Goal: Check status: Check status

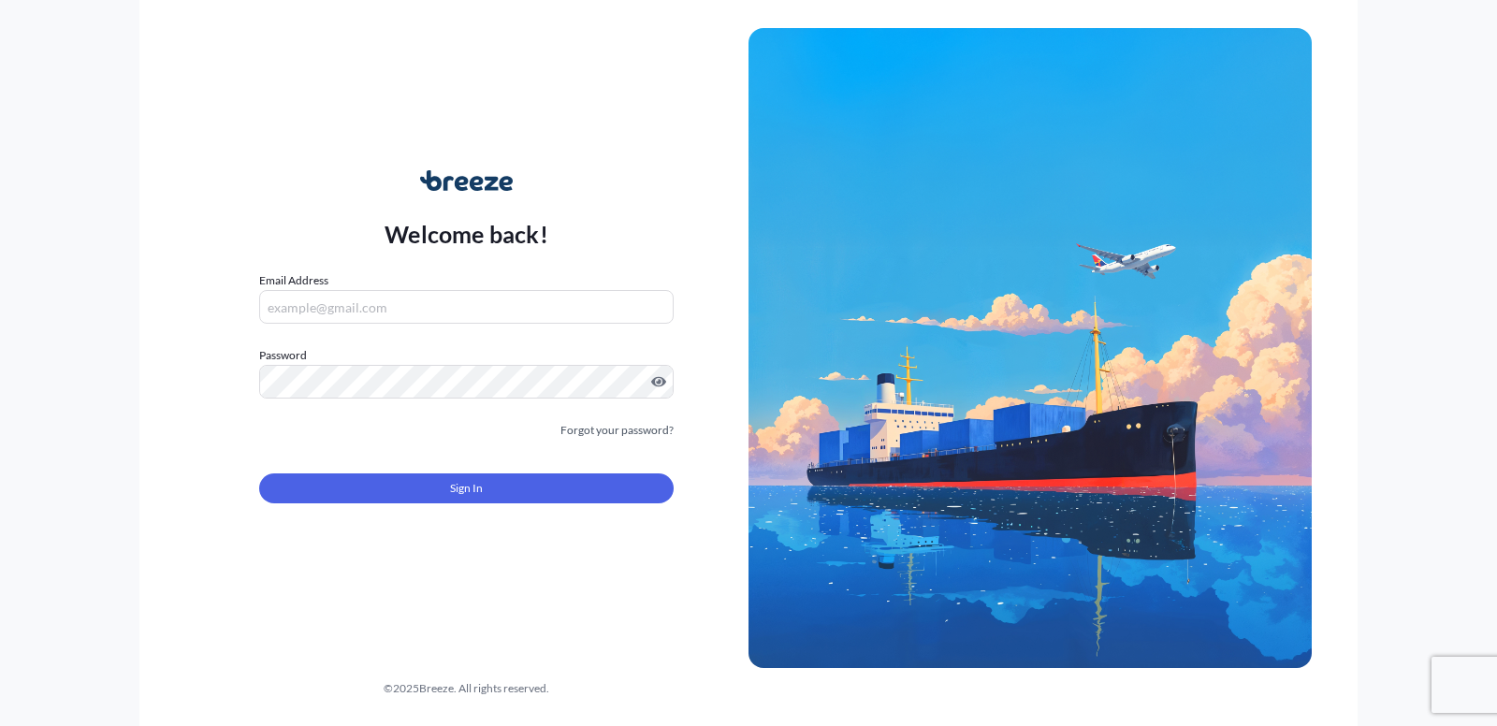
click at [339, 308] on input "Email Address" at bounding box center [466, 307] width 414 height 34
type input "[EMAIL_ADDRESS][DOMAIN_NAME]"
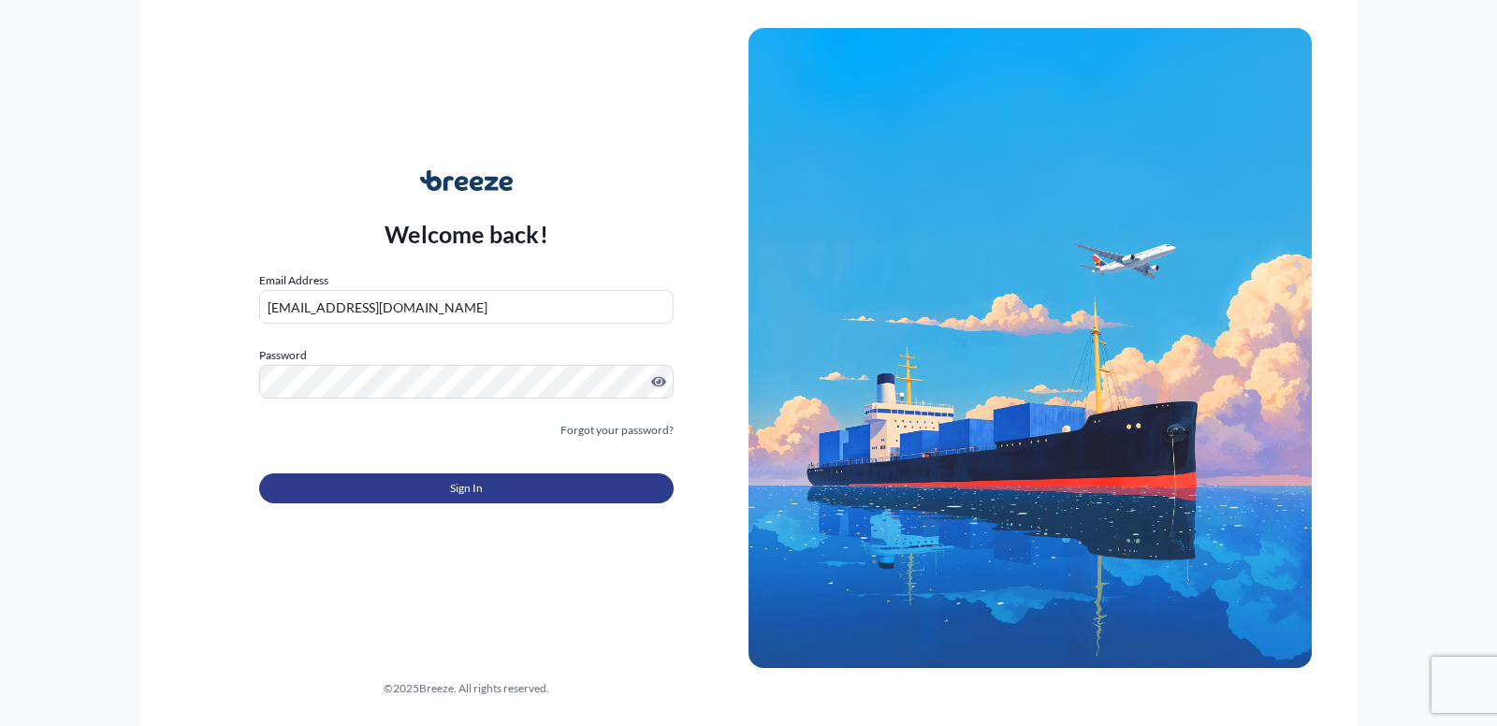
click at [433, 494] on button "Sign In" at bounding box center [466, 488] width 414 height 30
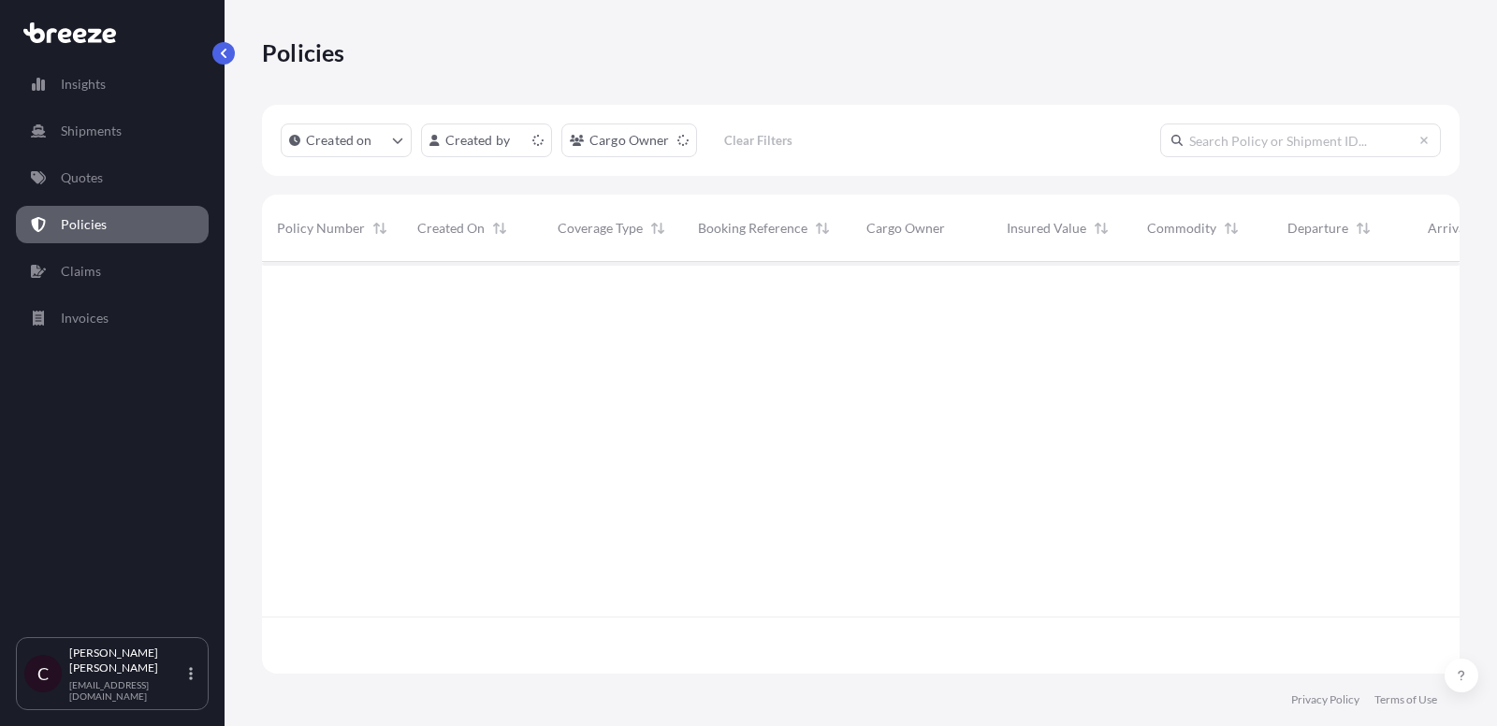
scroll to position [423, 1197]
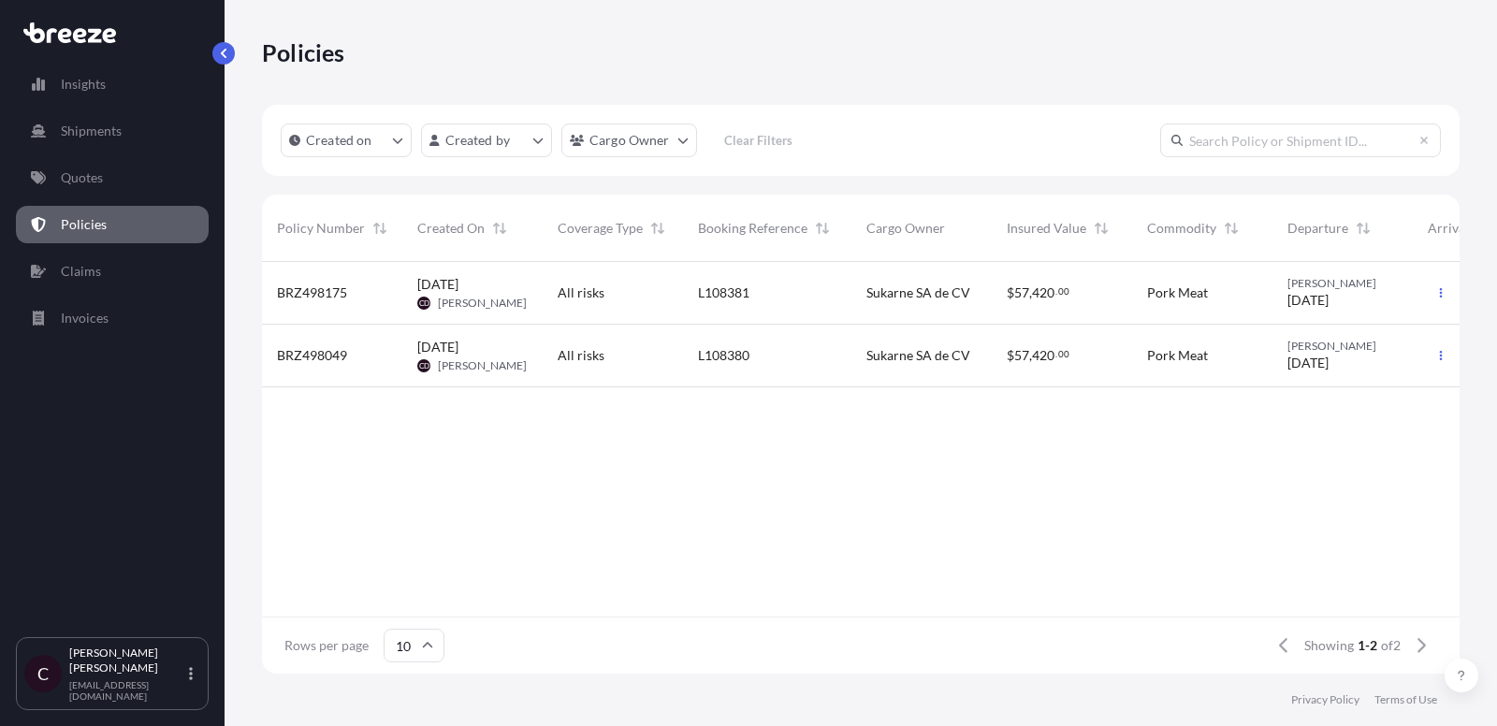
click at [112, 188] on link "Quotes" at bounding box center [112, 177] width 193 height 37
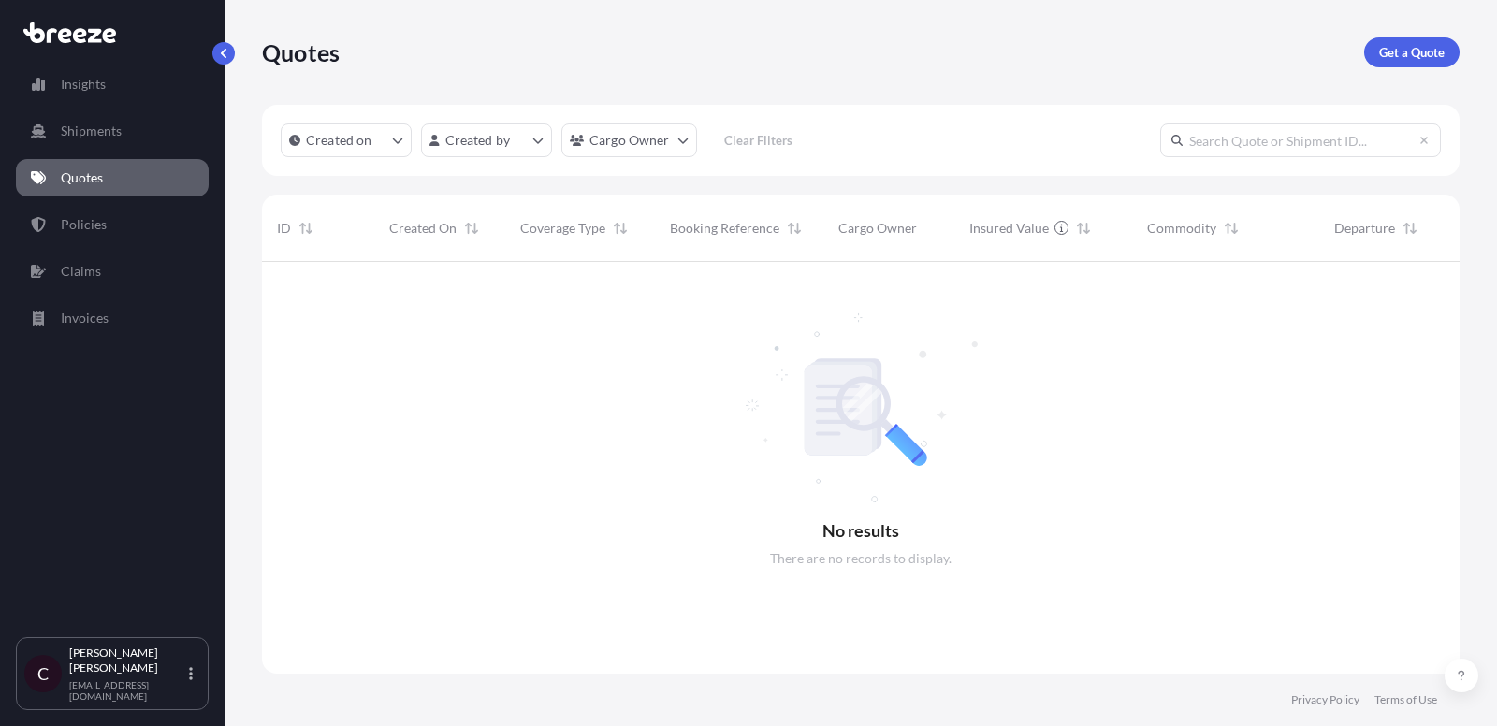
scroll to position [423, 1197]
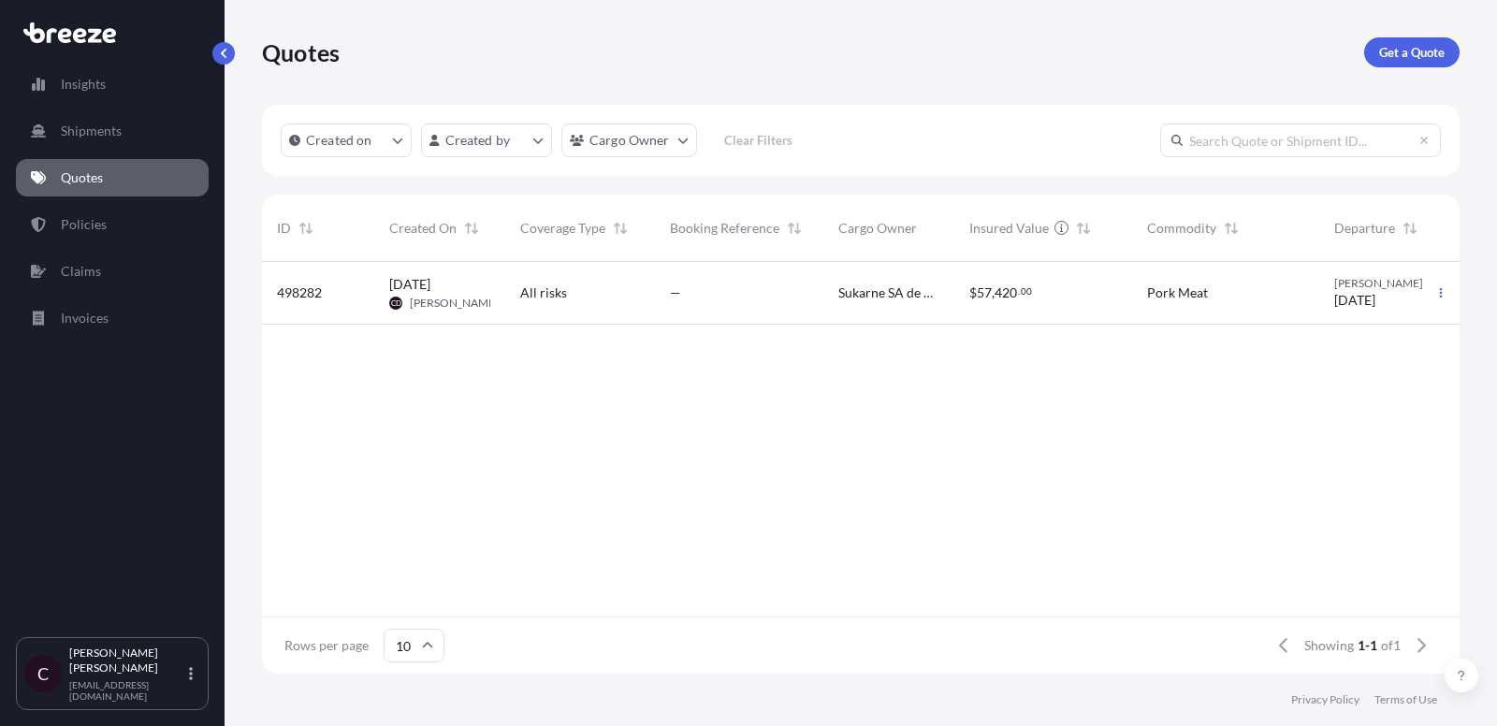
click at [796, 316] on div "—" at bounding box center [739, 293] width 168 height 63
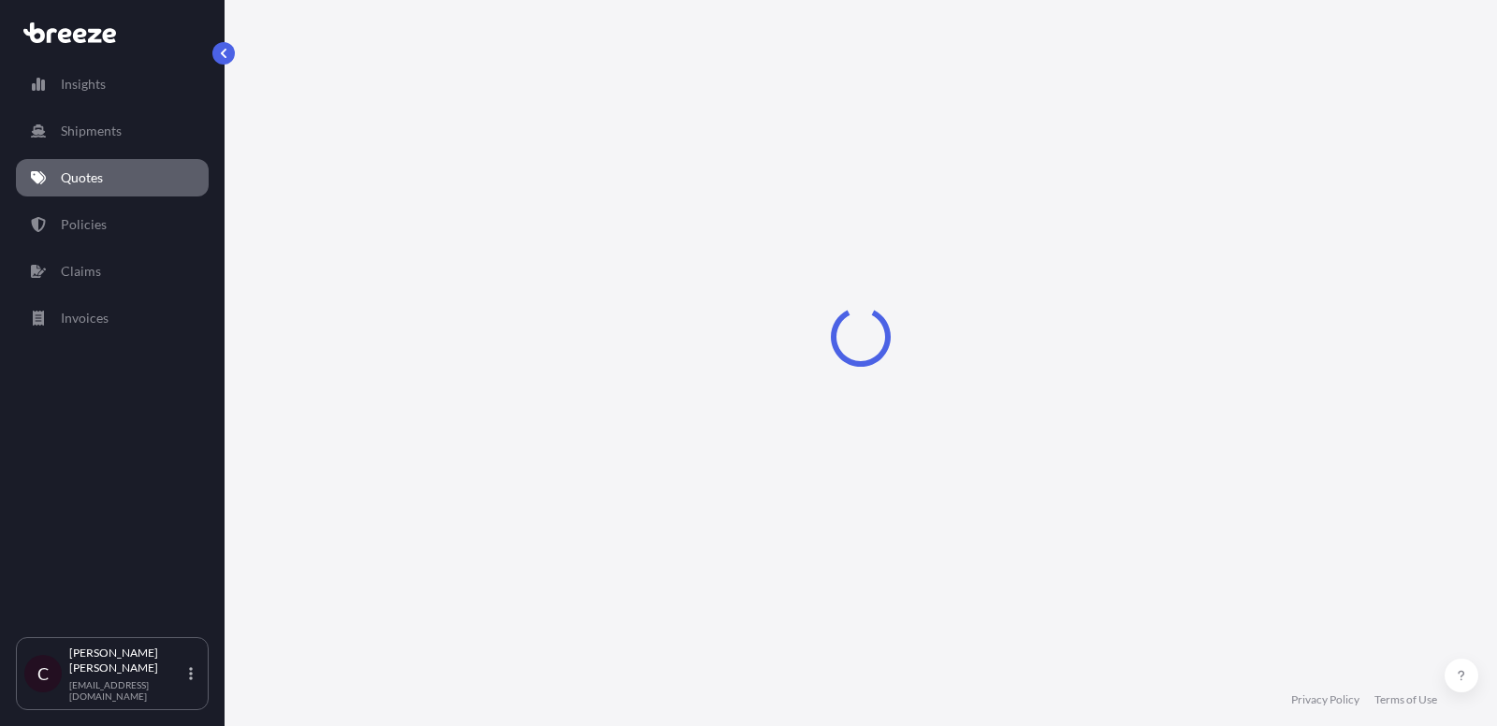
select select "Road"
select select "2"
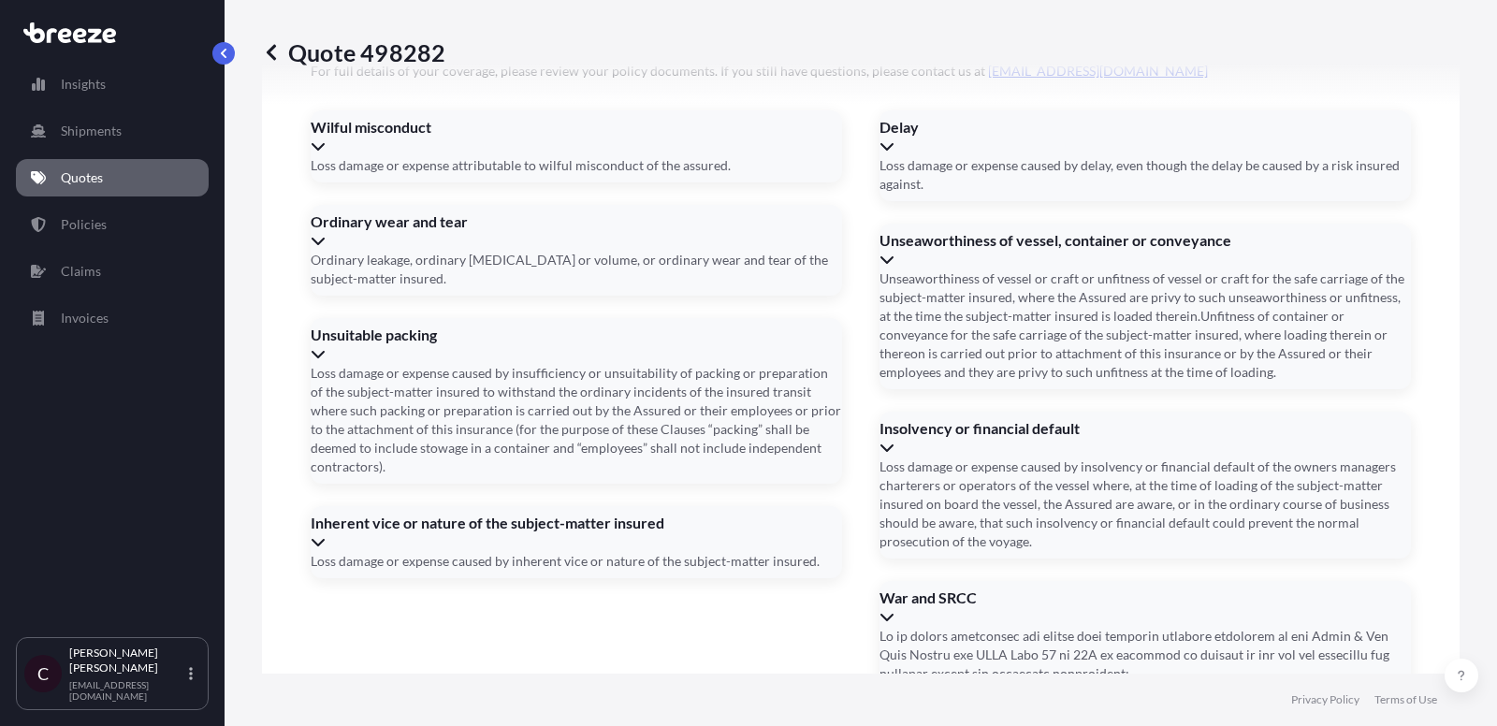
scroll to position [2882, 0]
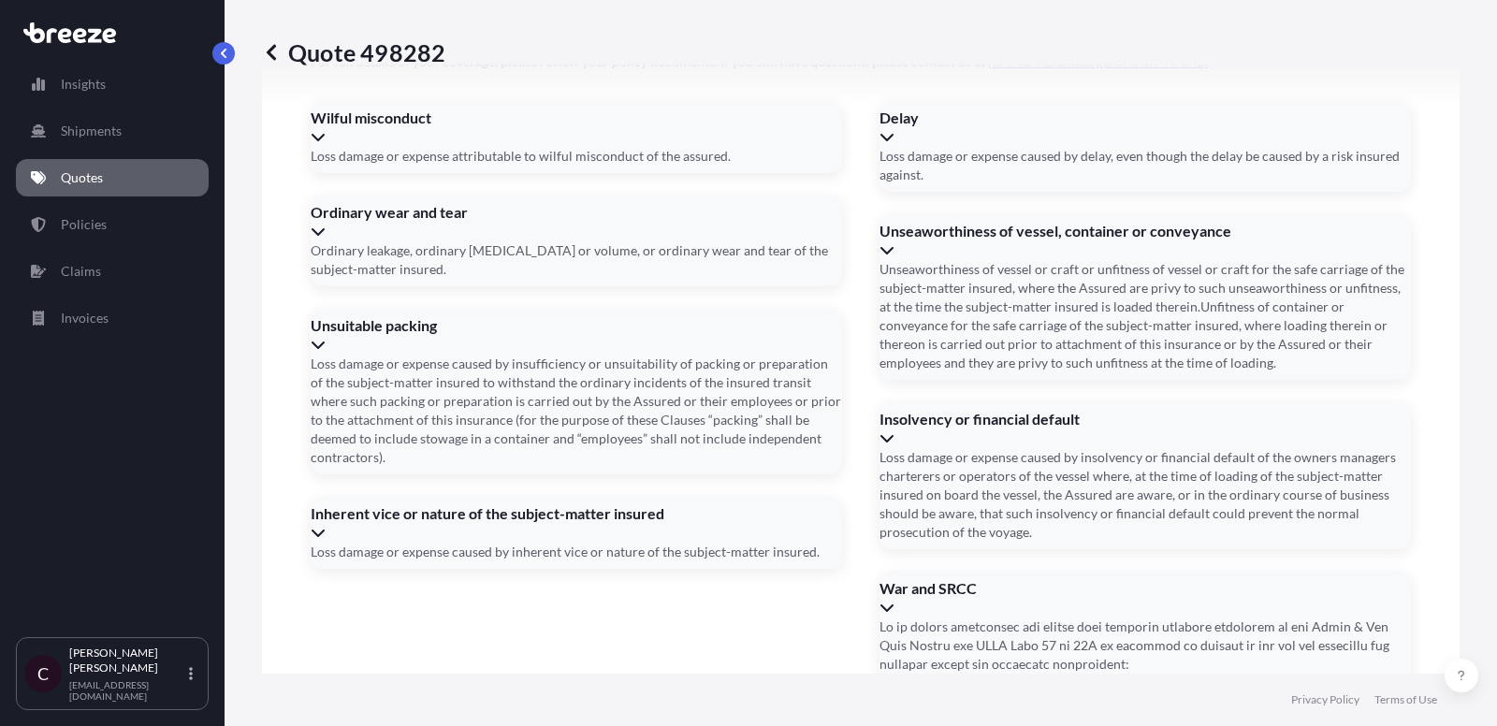
paste input "L108379"
type input "L108379"
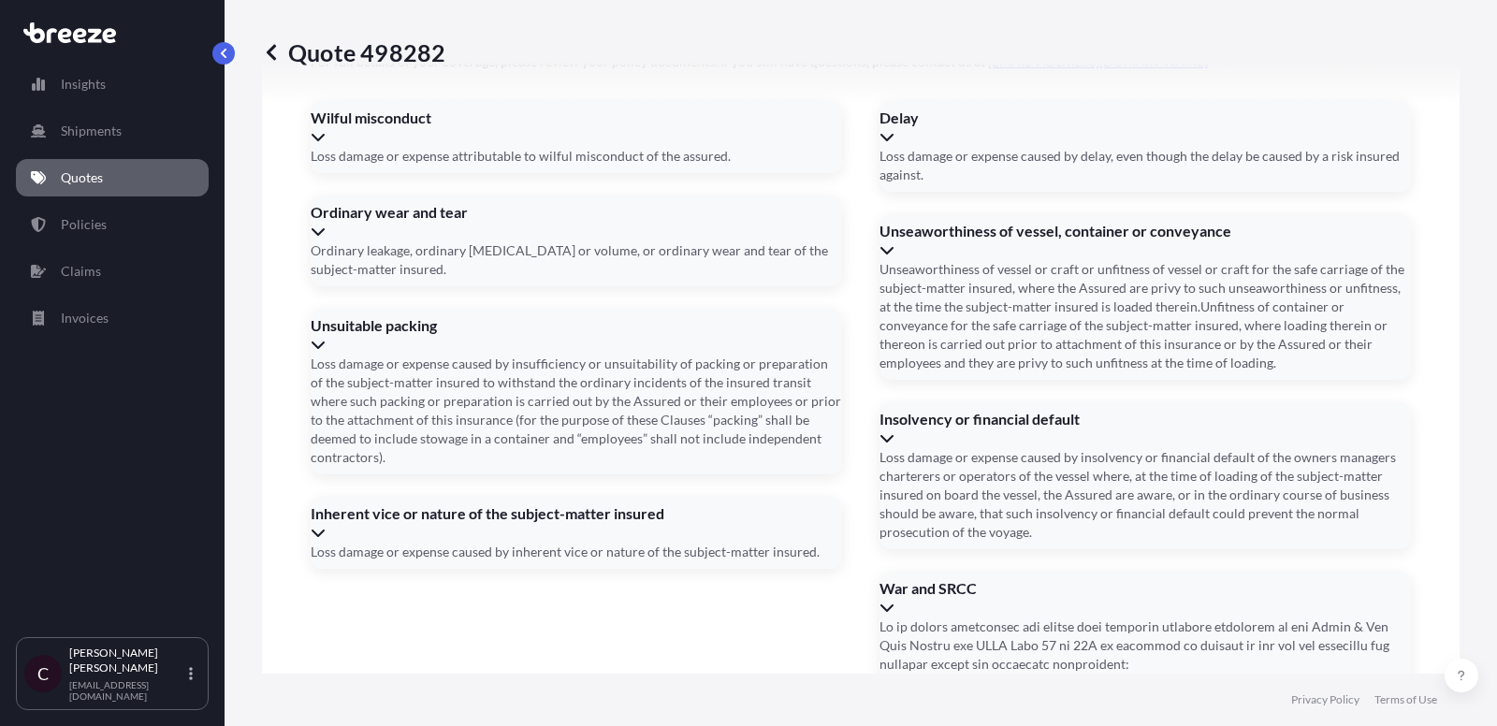
type input "K294"
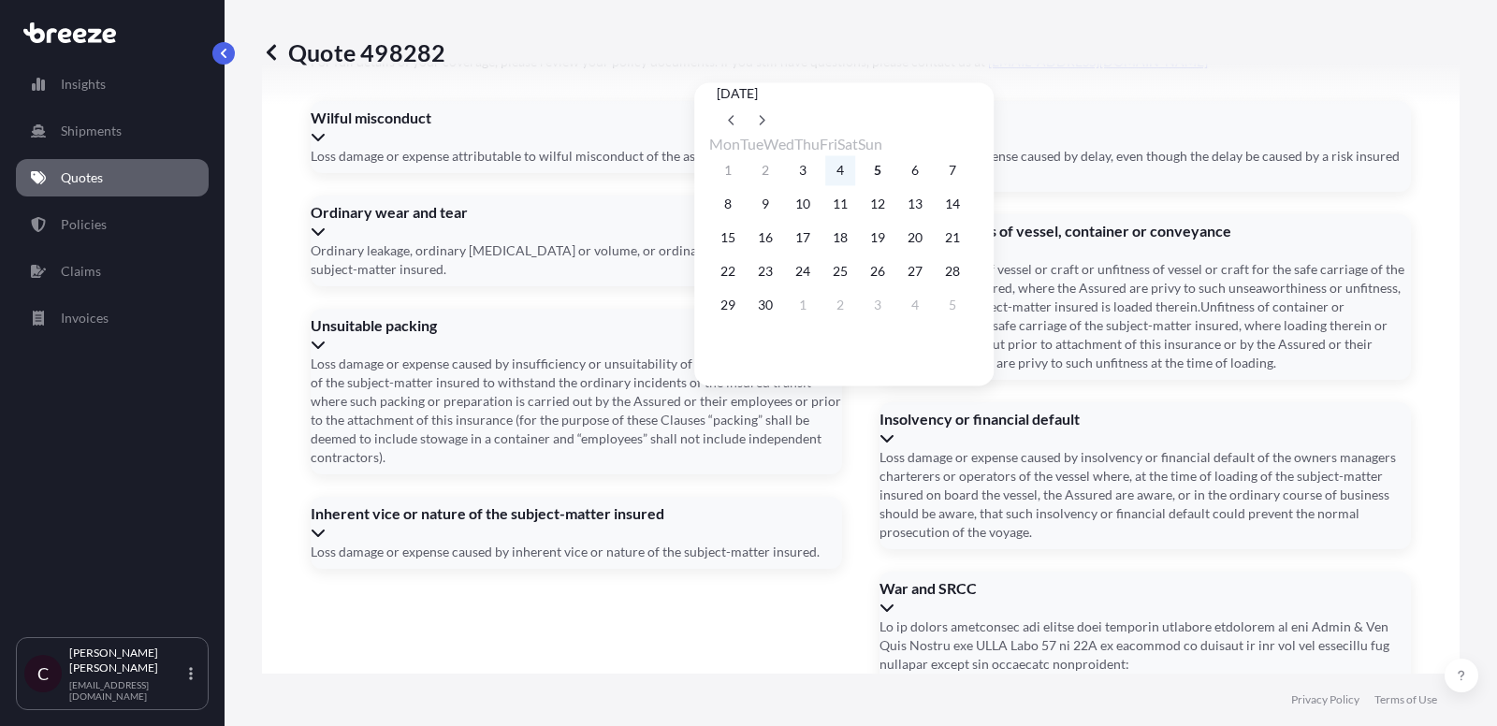
click at [855, 167] on button "4" at bounding box center [840, 170] width 30 height 30
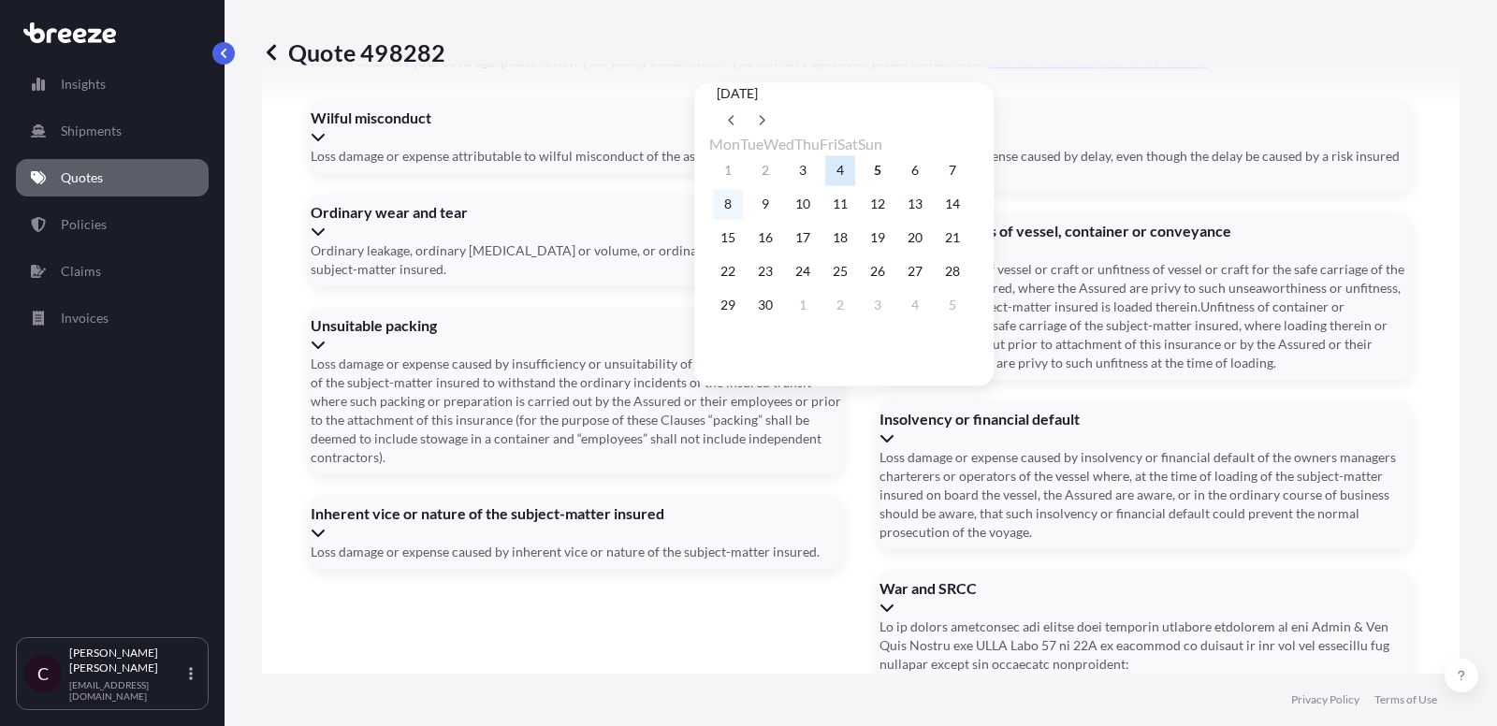
click at [724, 218] on button "8" at bounding box center [728, 204] width 30 height 30
type input "[DATE]"
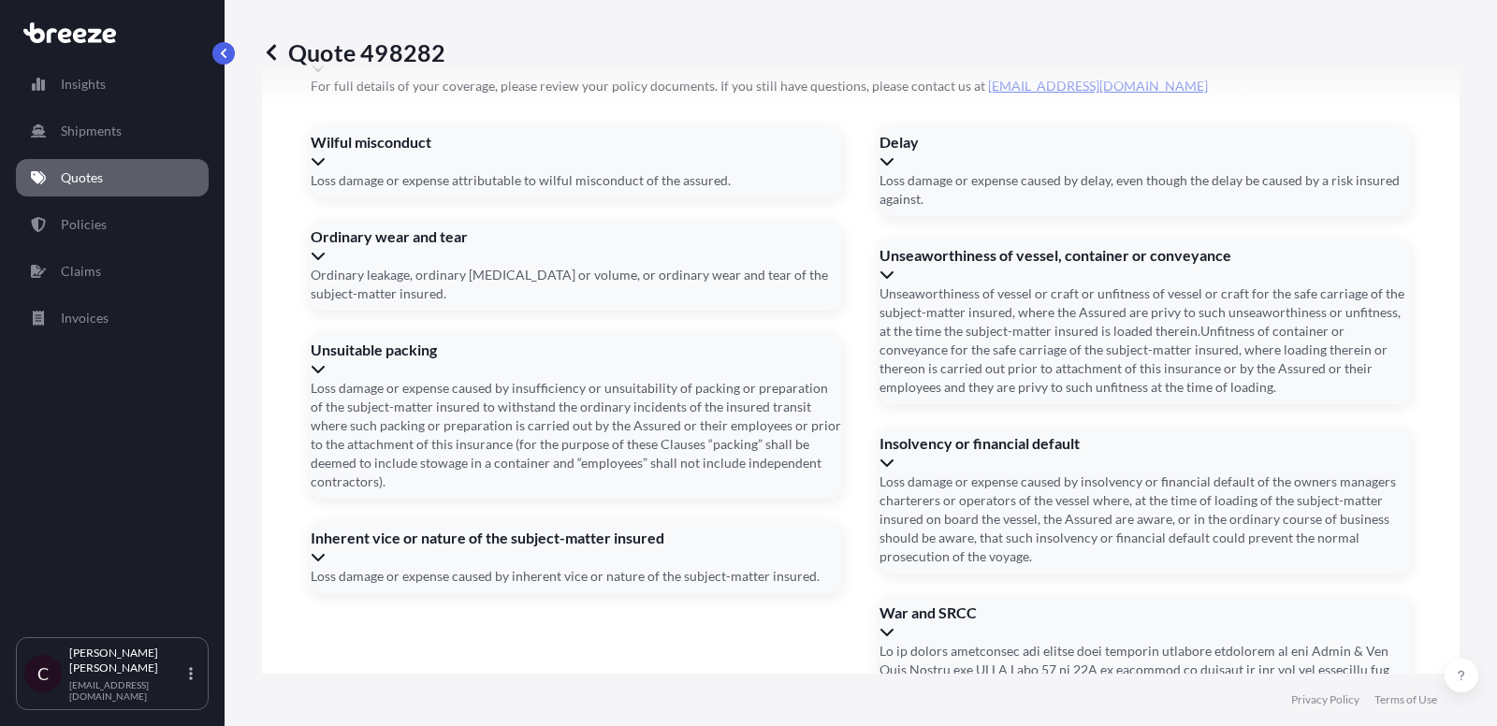
scroll to position [2854, 0]
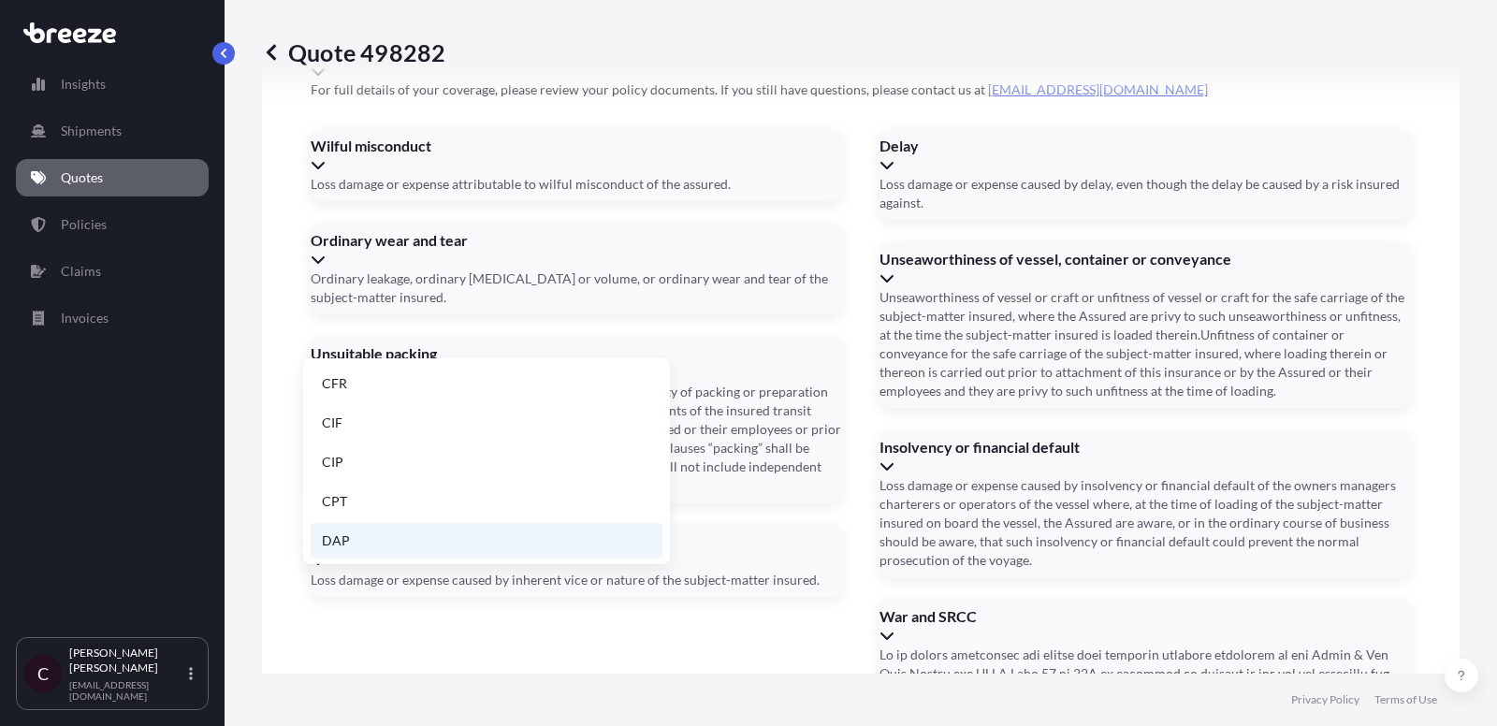
click at [505, 527] on li "DAP" at bounding box center [487, 541] width 352 height 36
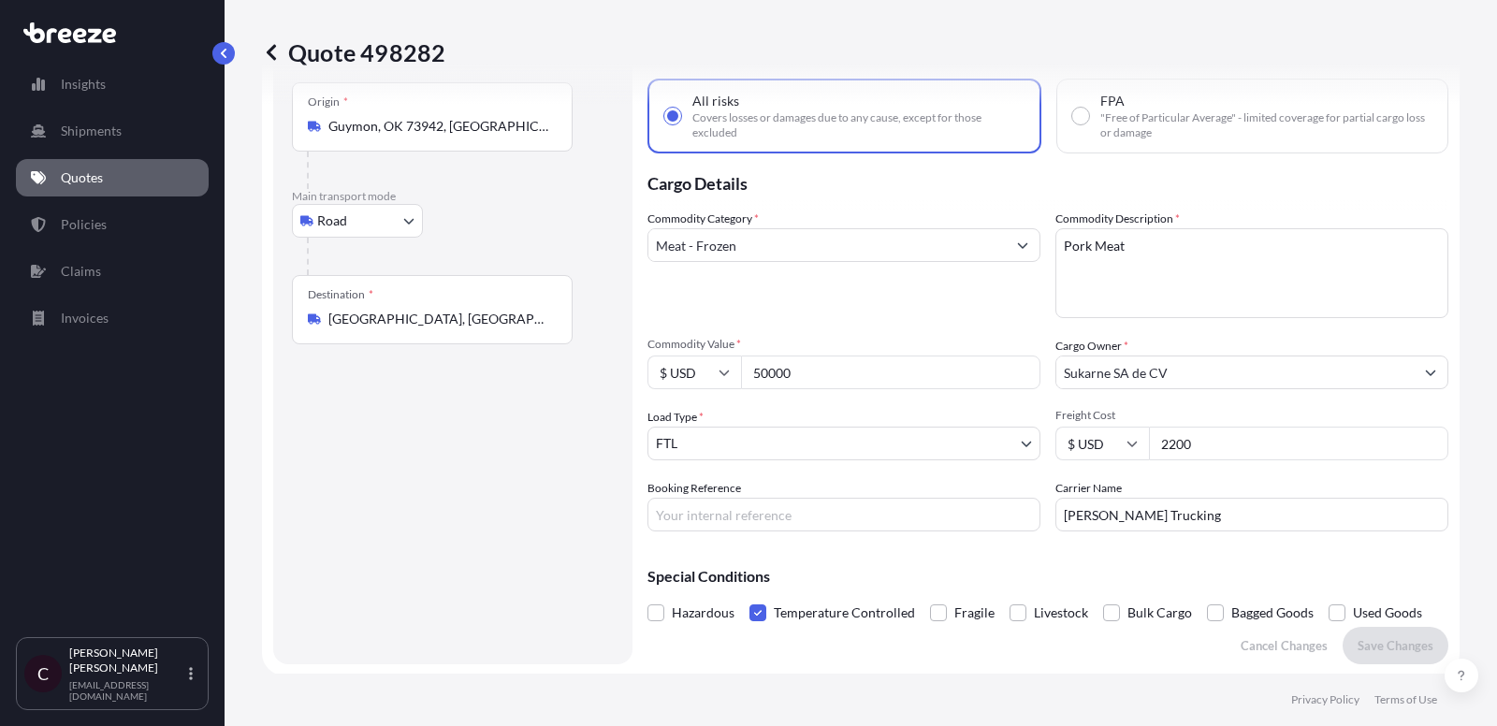
scroll to position [92, 0]
click at [839, 503] on input "Booking Reference" at bounding box center [843, 517] width 393 height 34
paste input "L108379"
type input "L108379"
click at [1383, 647] on p "Save Changes" at bounding box center [1395, 647] width 76 height 19
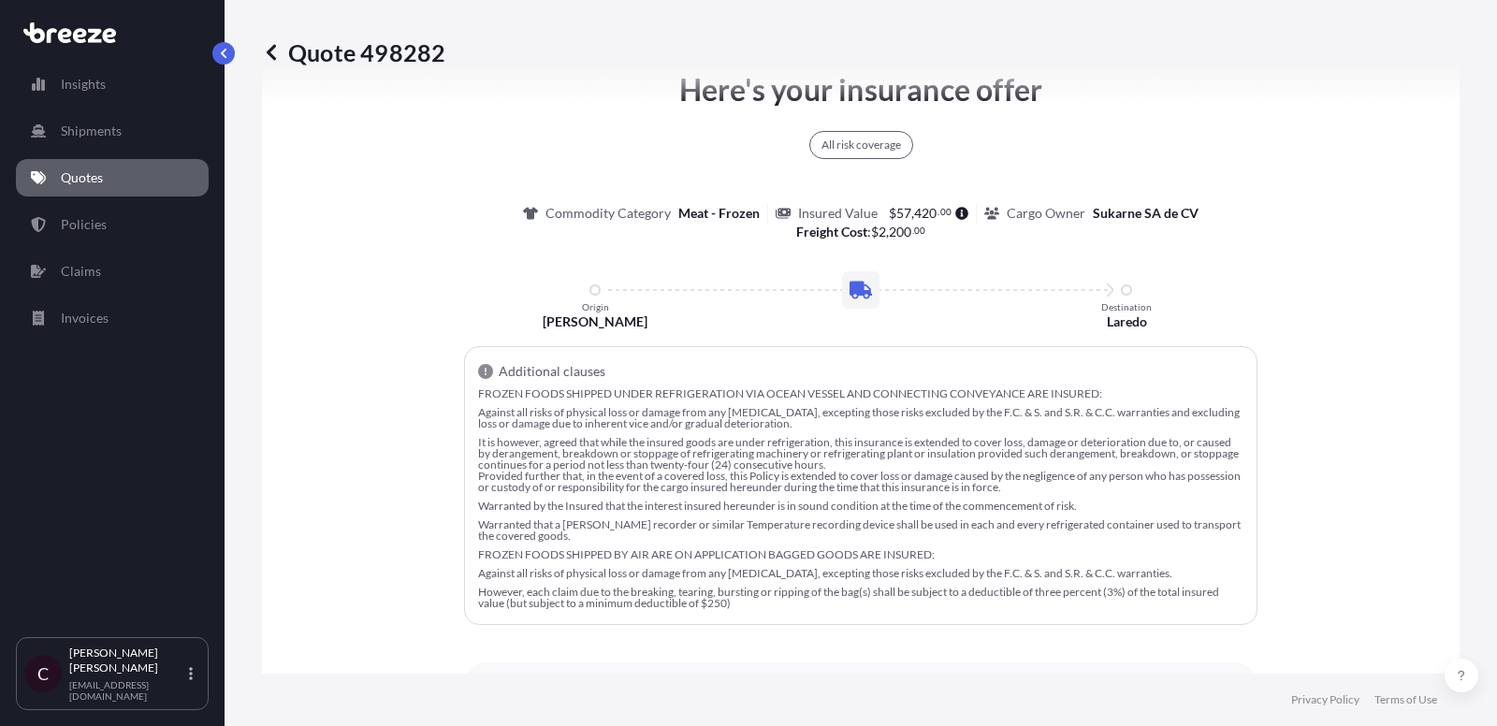
select select "Road"
select select "2"
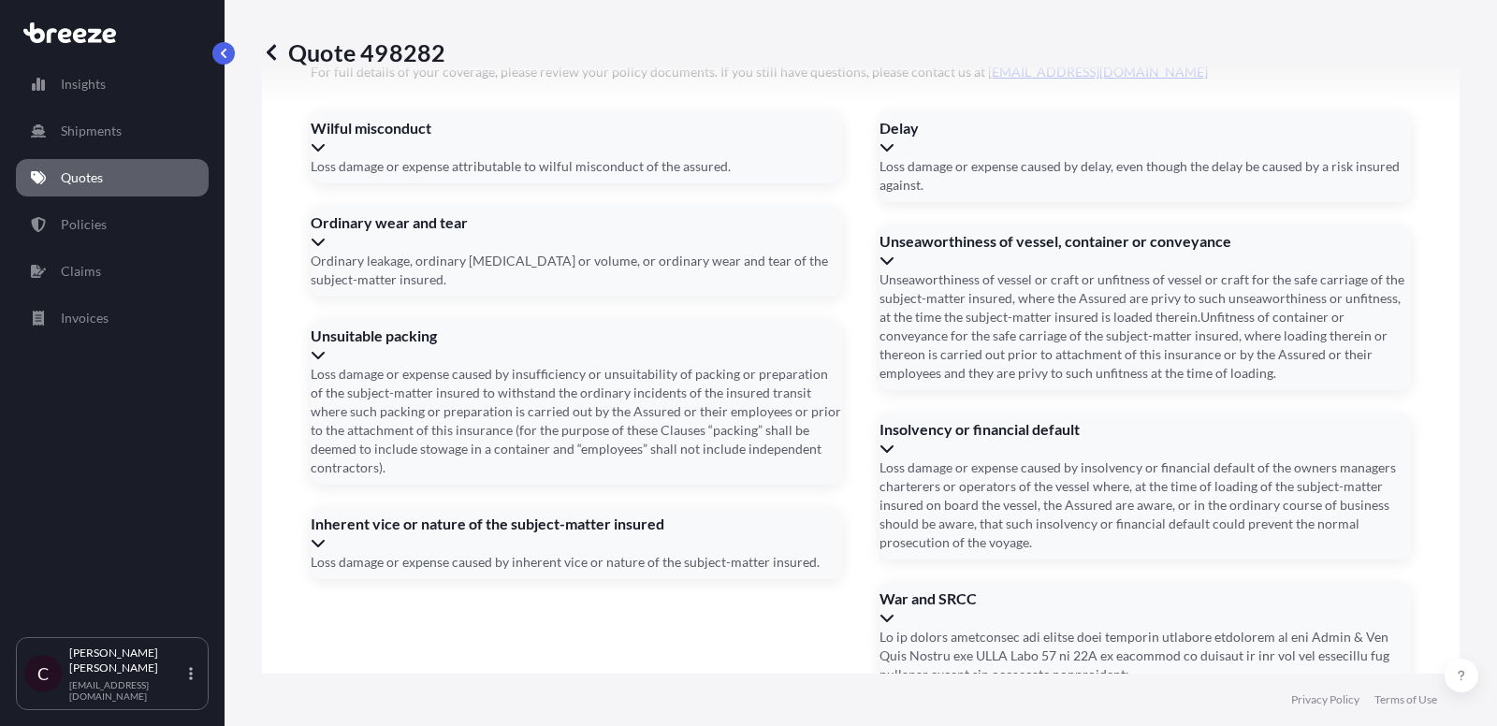
scroll to position [2882, 0]
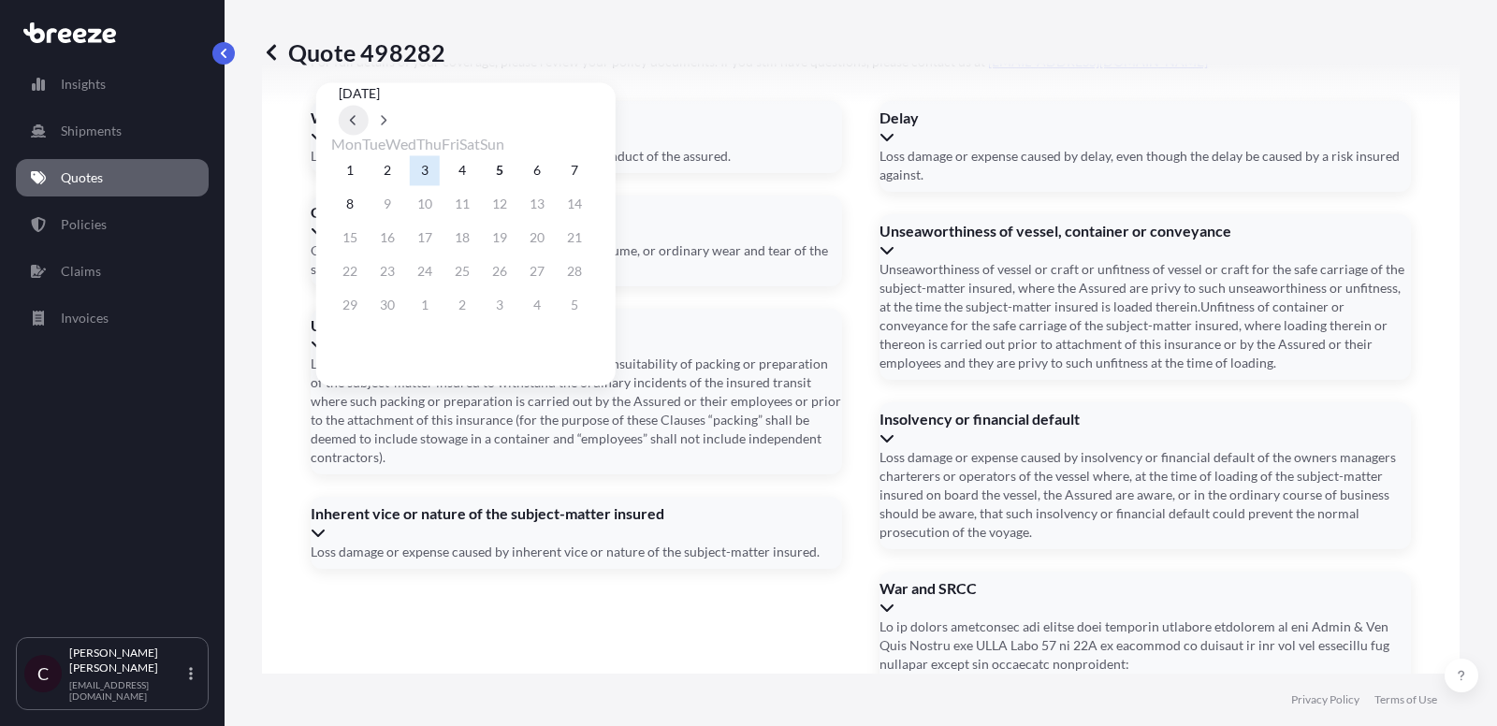
click at [369, 105] on button at bounding box center [354, 120] width 30 height 30
click at [398, 105] on button at bounding box center [384, 120] width 30 height 30
click at [477, 171] on button "4" at bounding box center [462, 170] width 30 height 30
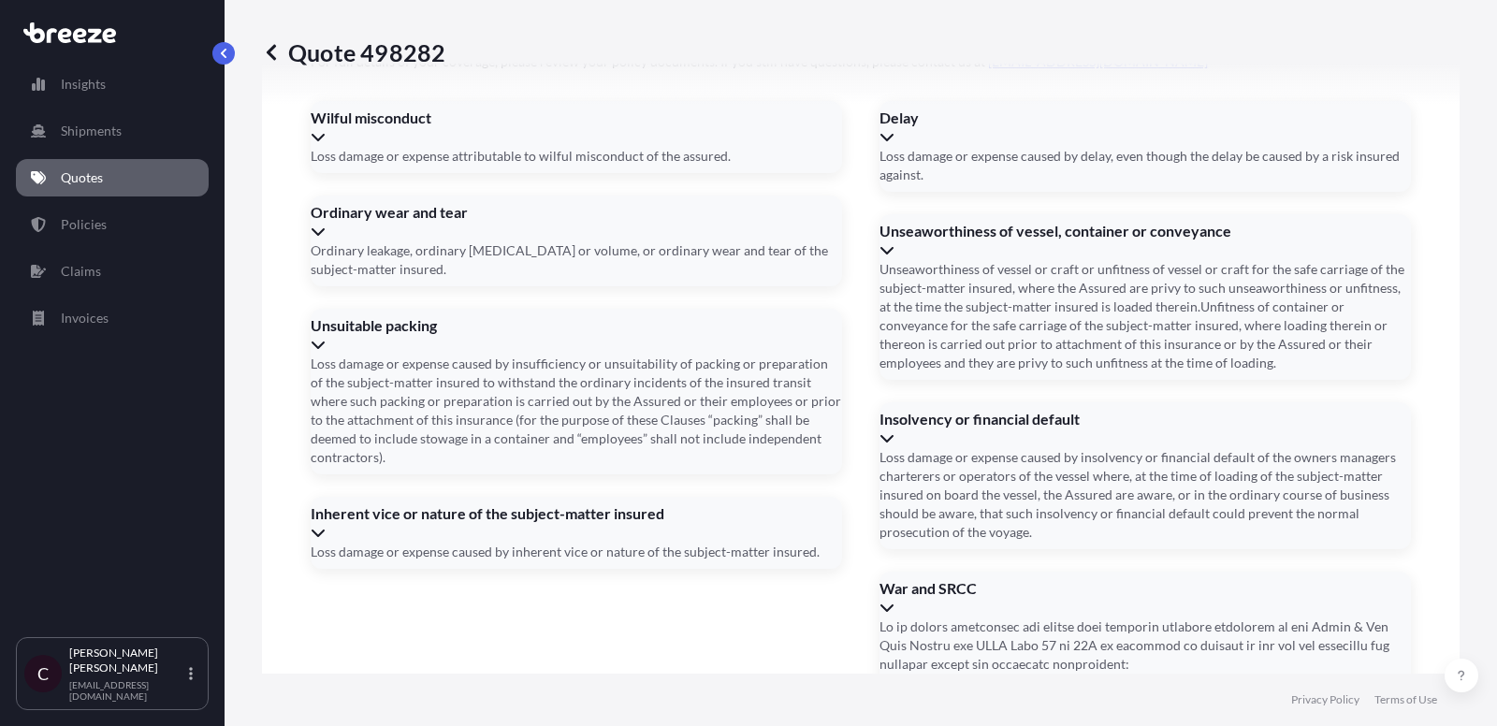
type input "[DATE]"
